Goal: Check status: Check status

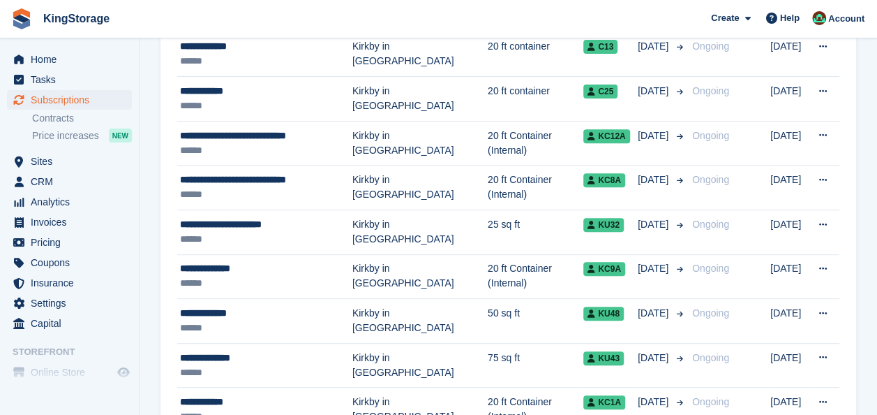
scroll to position [205, 0]
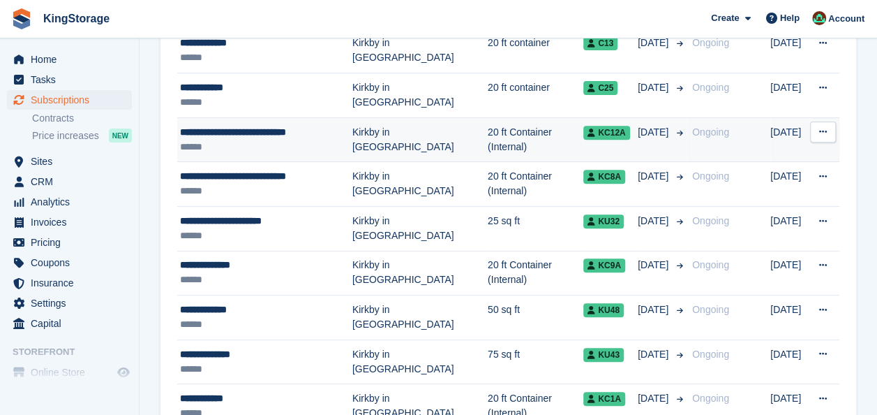
click at [249, 140] on div "******" at bounding box center [266, 147] width 172 height 15
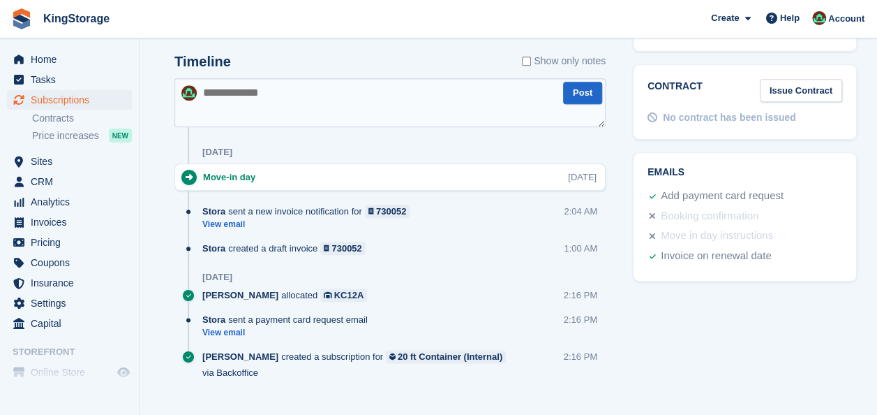
scroll to position [714, 0]
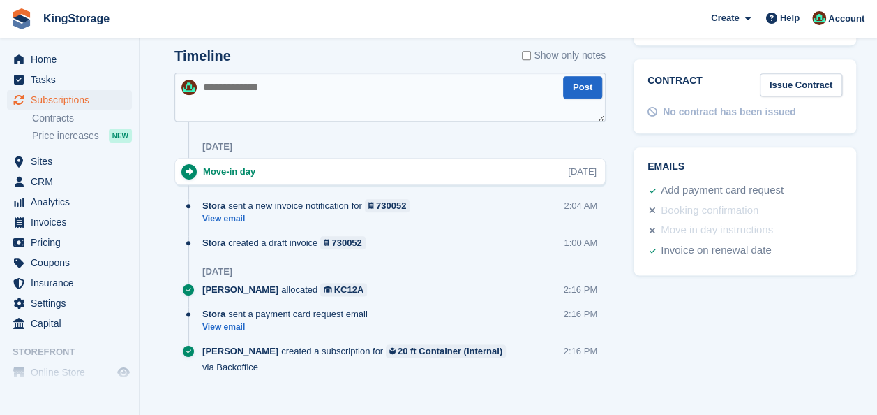
click at [232, 215] on link "View email" at bounding box center [309, 219] width 214 height 12
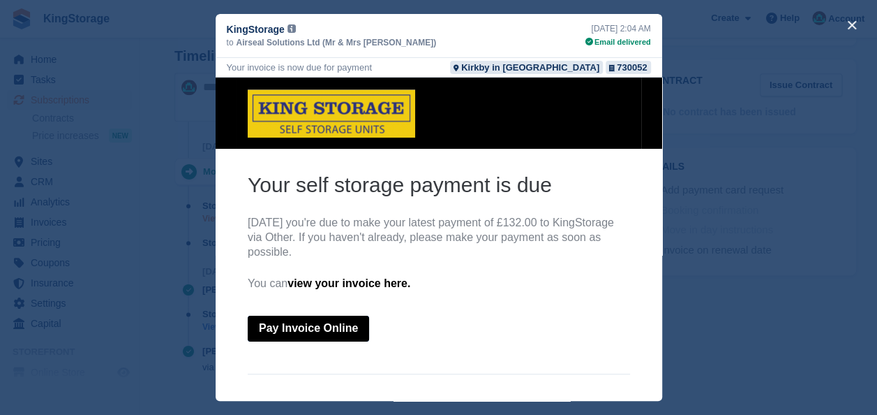
scroll to position [0, 0]
click at [850, 24] on button "close" at bounding box center [852, 25] width 22 height 22
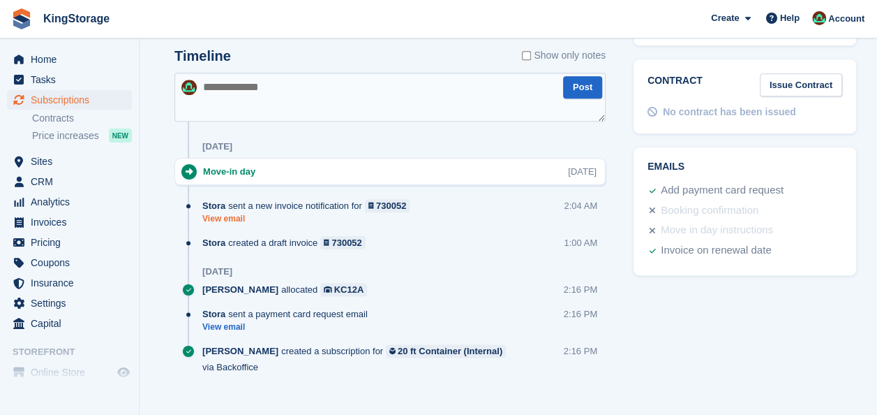
click at [211, 216] on link "View email" at bounding box center [309, 219] width 214 height 12
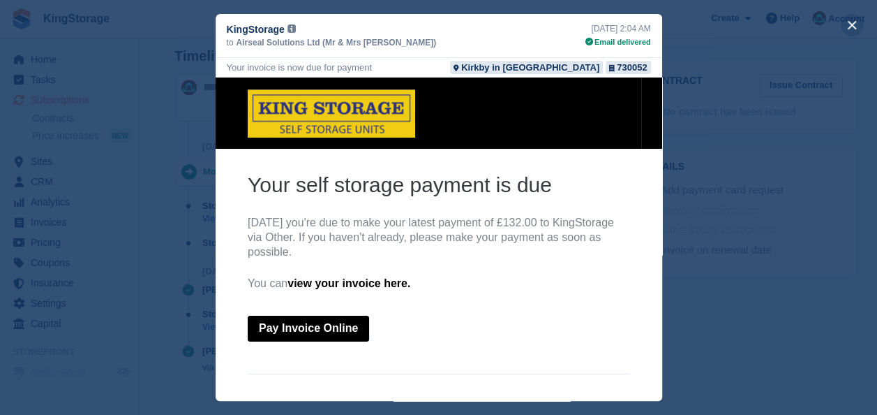
click at [851, 24] on button "close" at bounding box center [852, 25] width 22 height 22
